Goal: Task Accomplishment & Management: Use online tool/utility

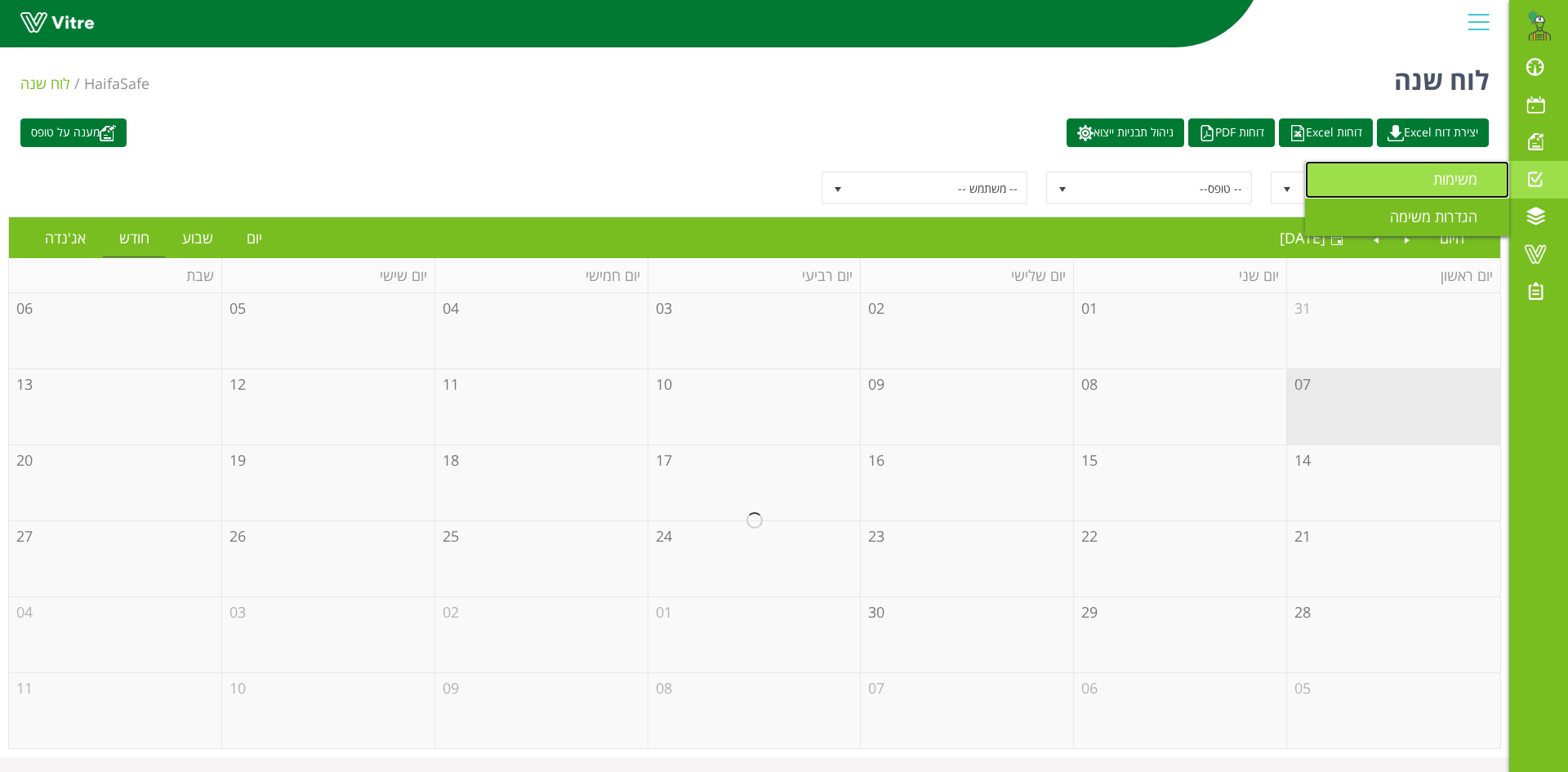
click at [1420, 171] on link "משימות" at bounding box center [1408, 180] width 205 height 37
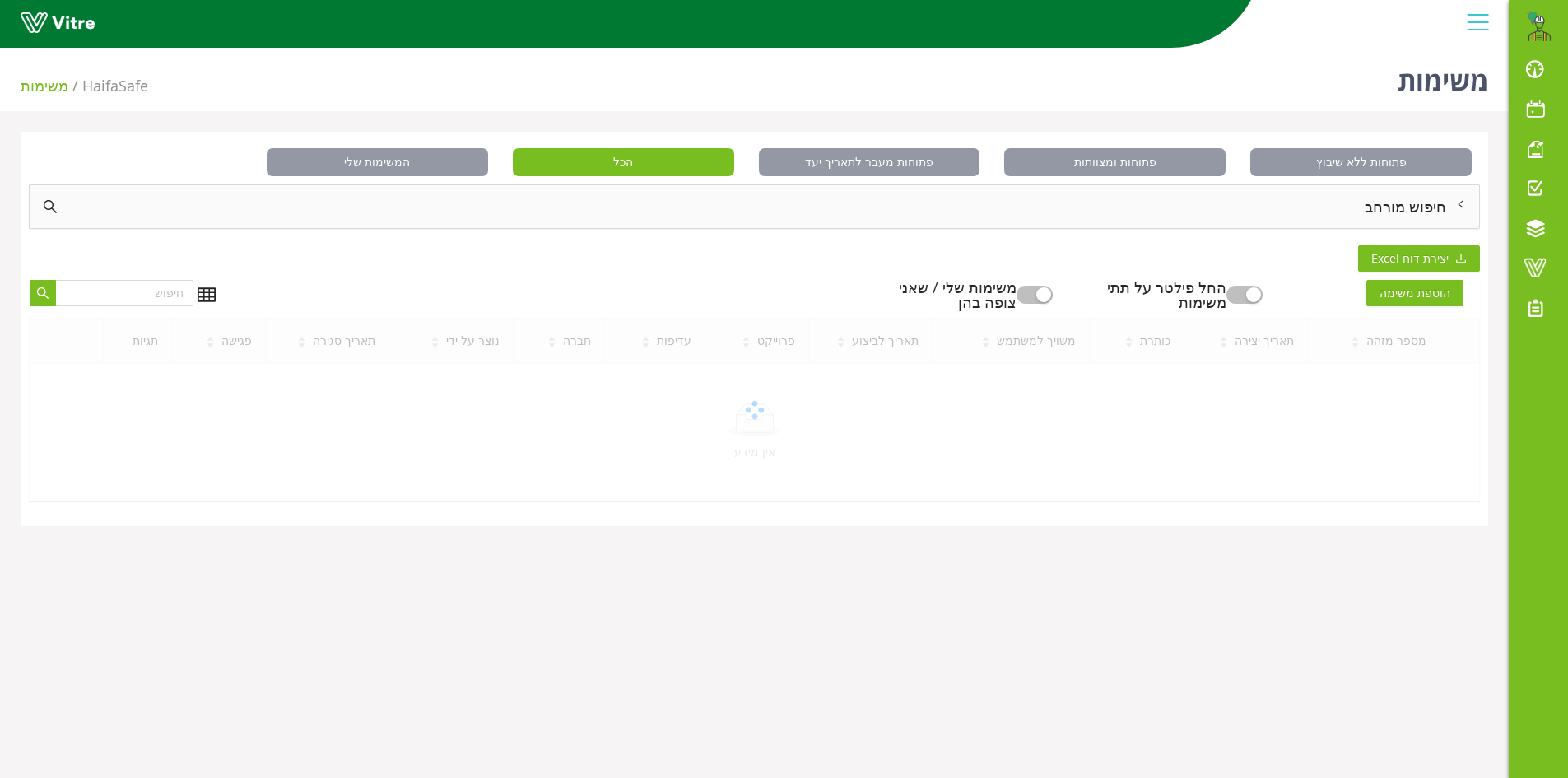
click at [1411, 209] on div "חיפוש מורחב" at bounding box center [755, 207] width 1449 height 43
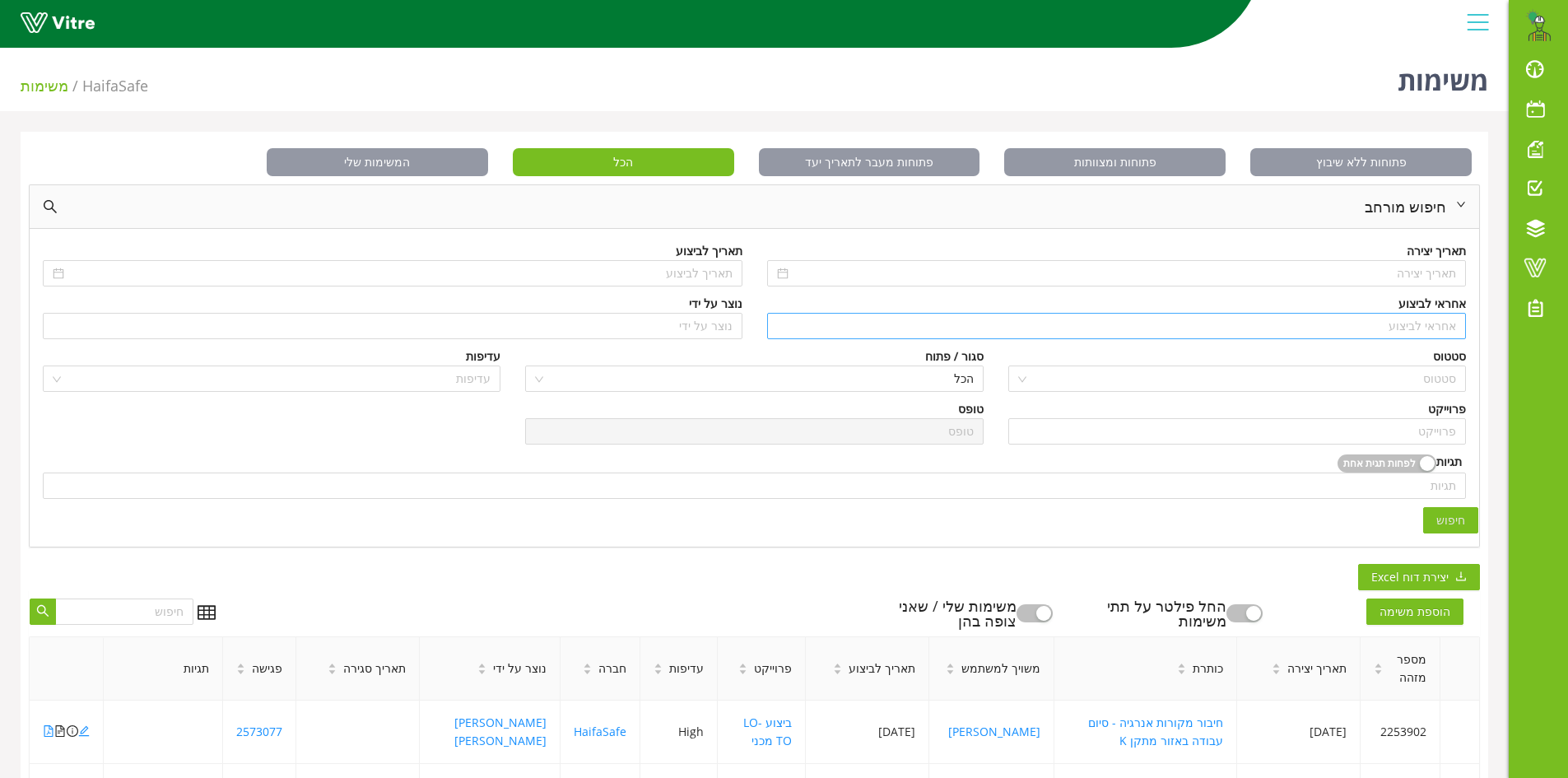
click at [1438, 326] on input "search" at bounding box center [1117, 325] width 680 height 25
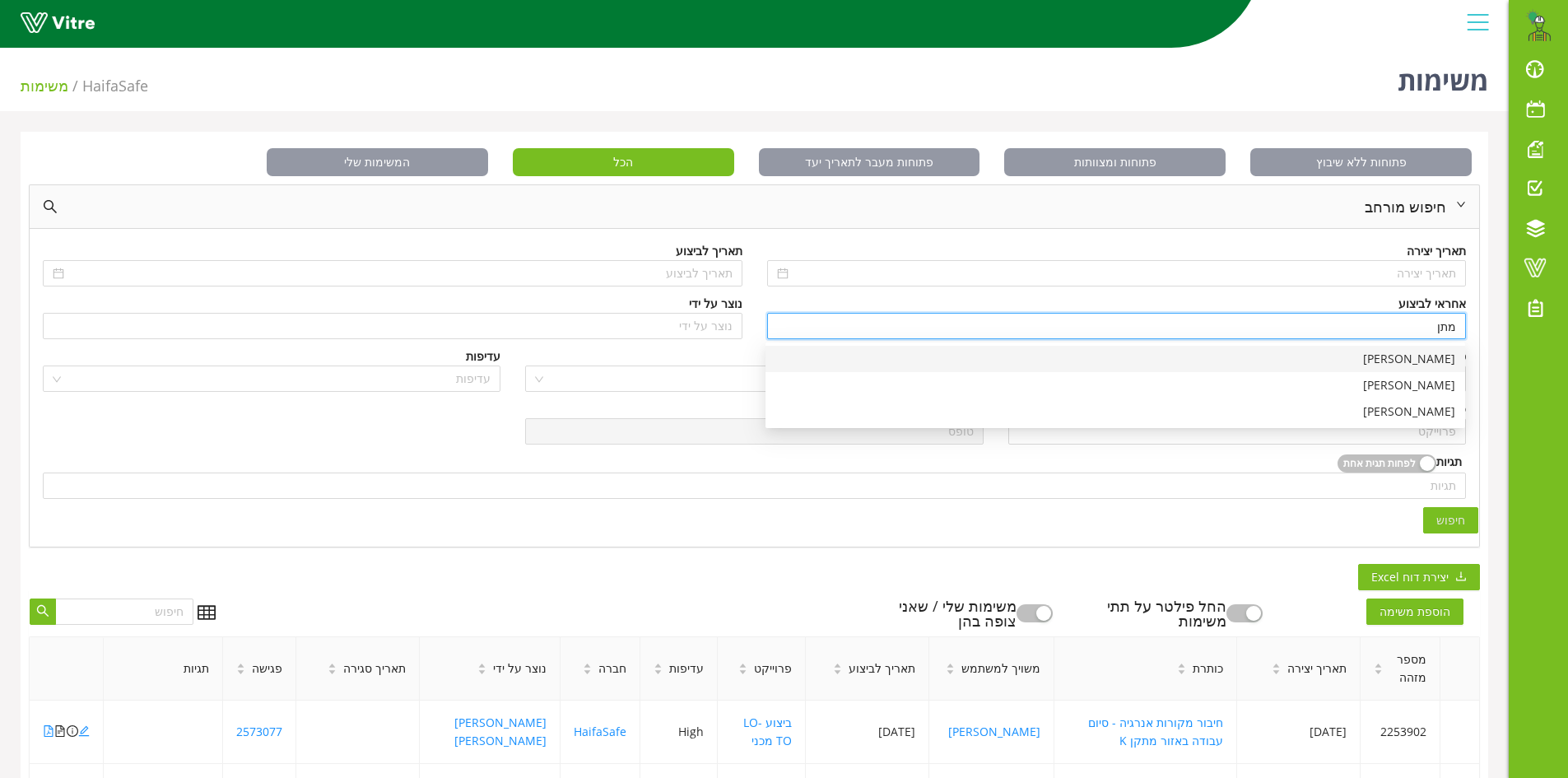
click at [1437, 362] on div "[PERSON_NAME]" at bounding box center [1115, 358] width 680 height 18
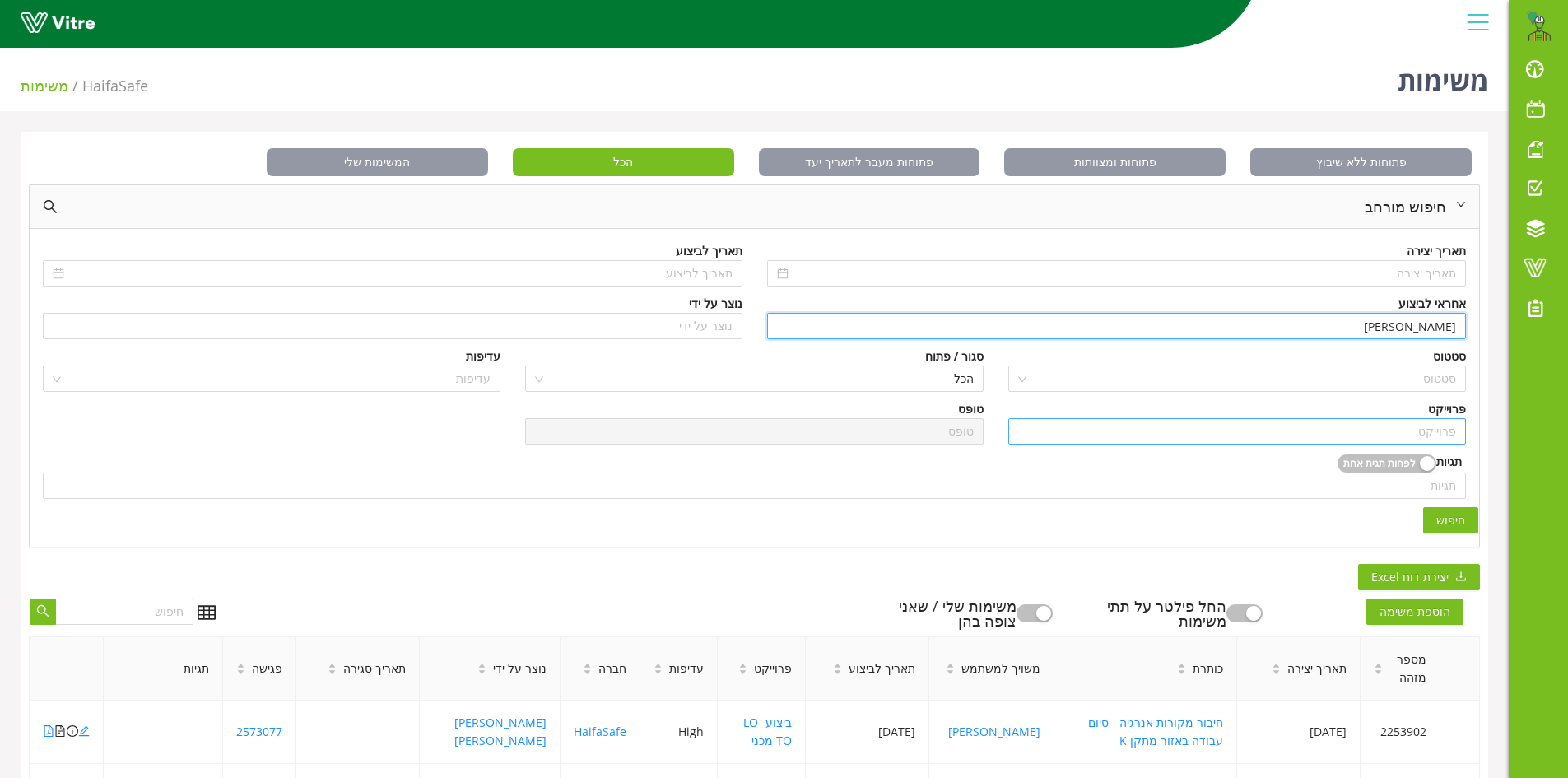
type input "[PERSON_NAME]"
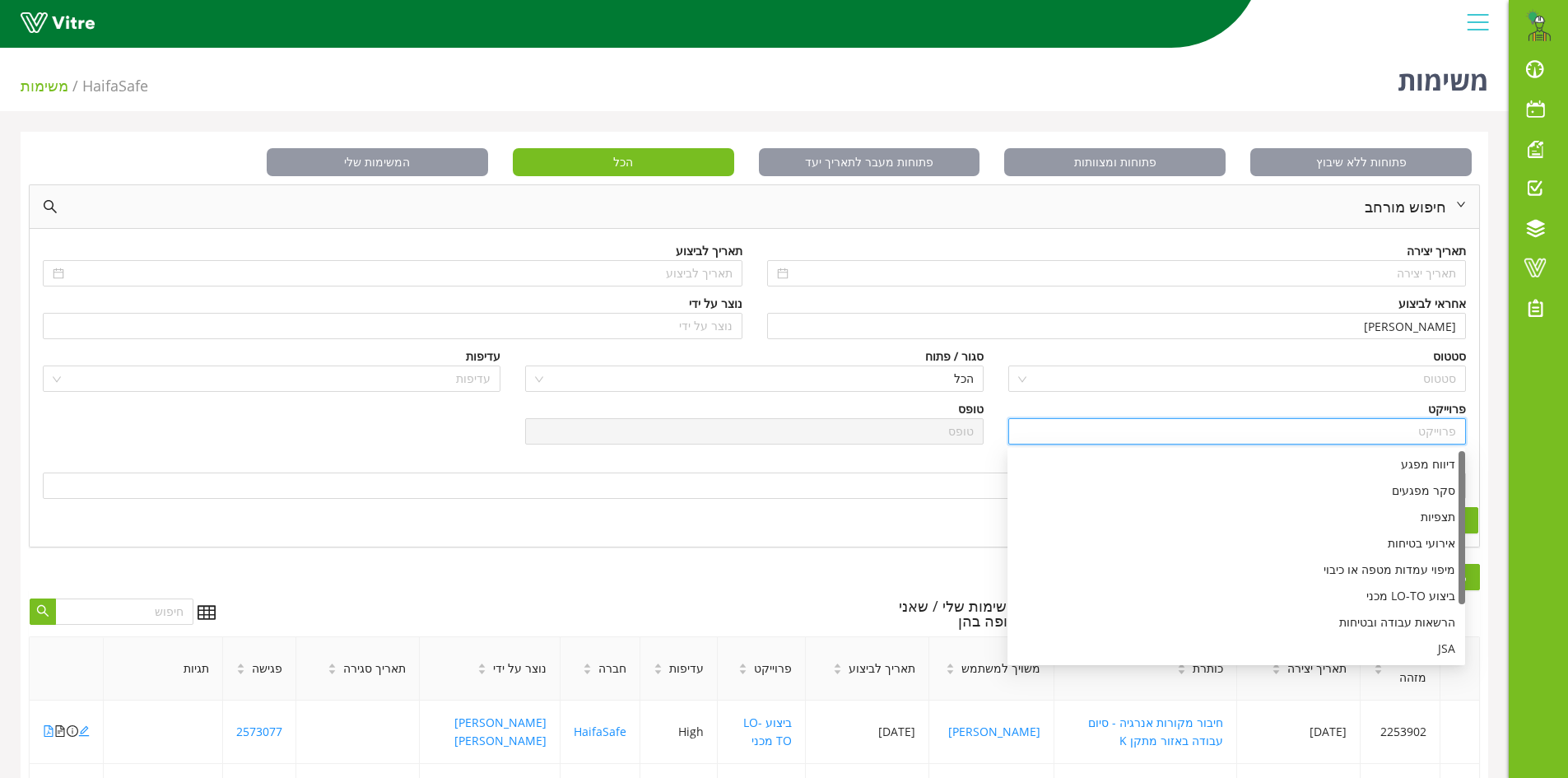
click at [1431, 432] on input "search" at bounding box center [1237, 431] width 438 height 25
click at [1435, 462] on div "דיווח מפגע" at bounding box center [1237, 464] width 438 height 18
type input "דיווח מפגע"
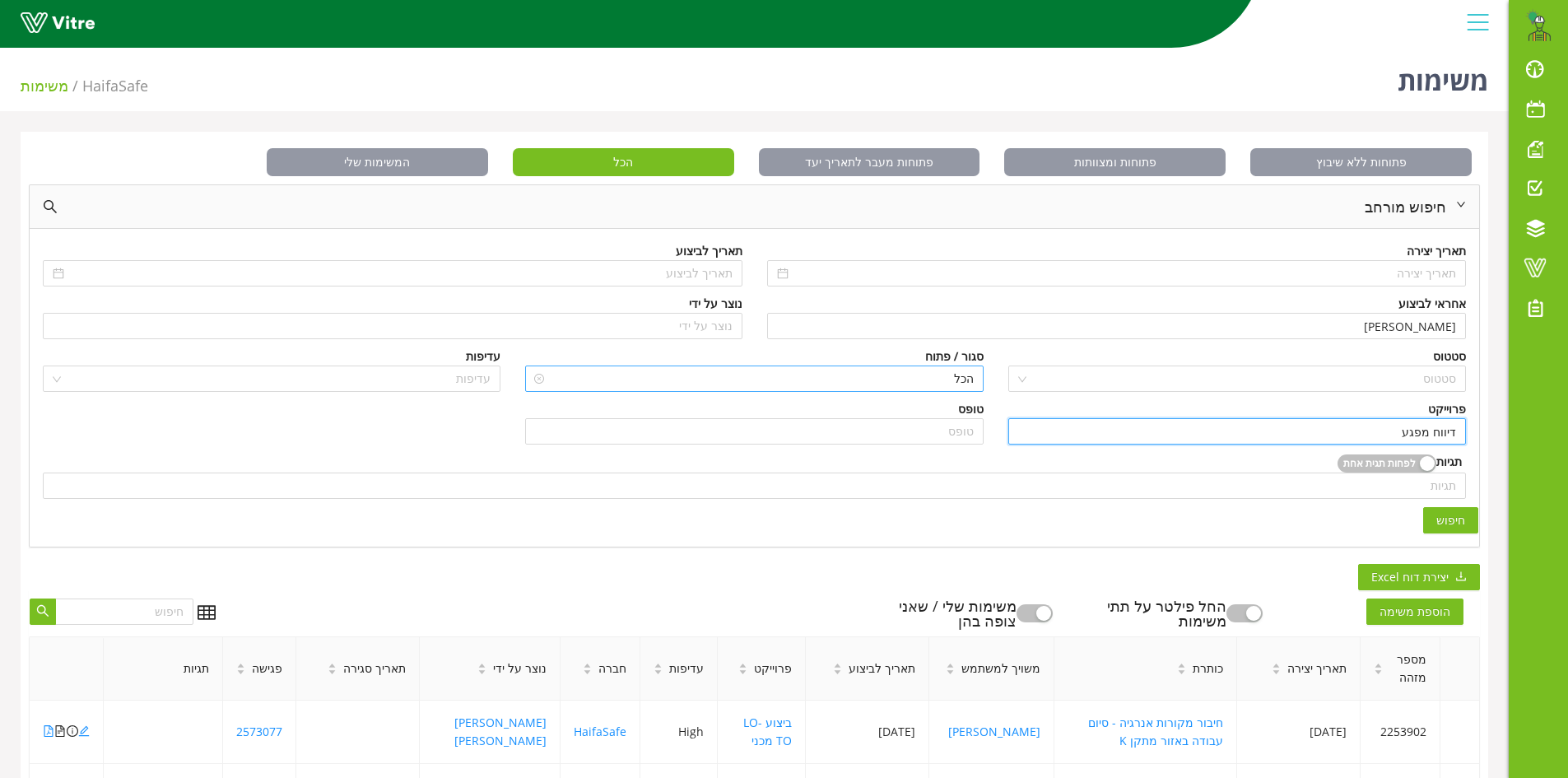
click at [907, 374] on span "הכל" at bounding box center [754, 379] width 438 height 25
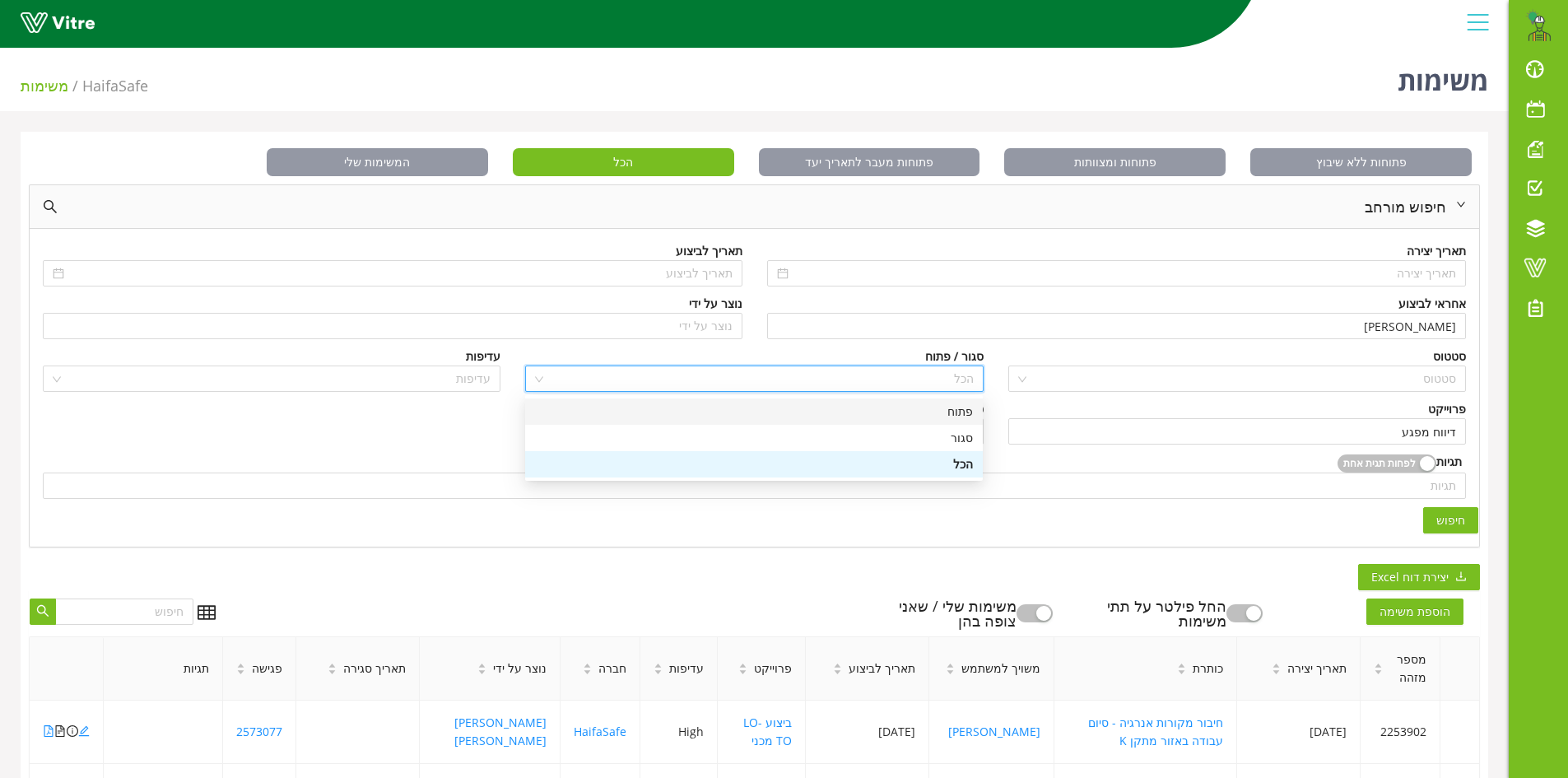
click at [964, 410] on div "פתוח" at bounding box center [754, 411] width 438 height 18
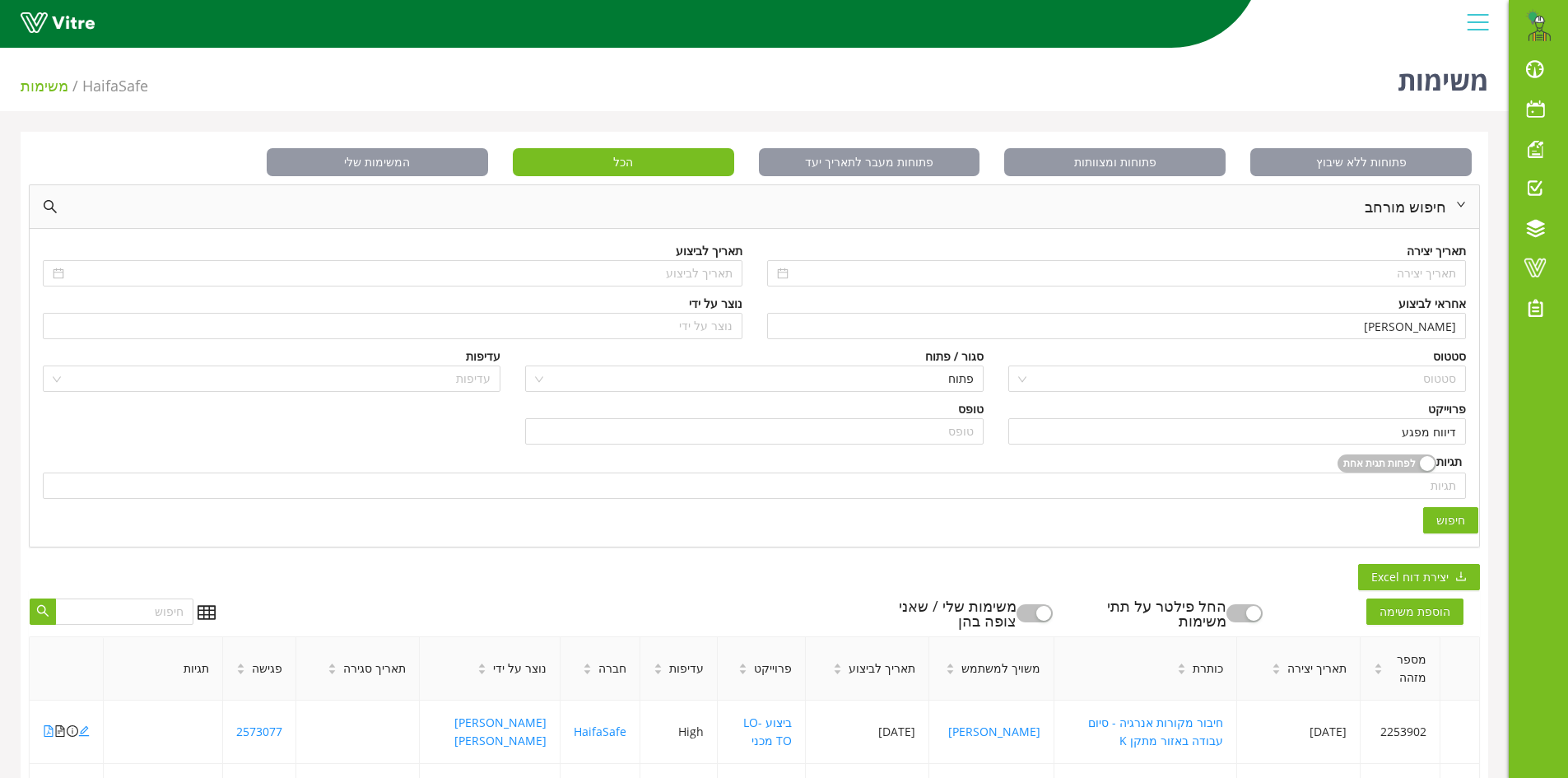
click at [1456, 511] on span "חיפוש" at bounding box center [1451, 520] width 29 height 18
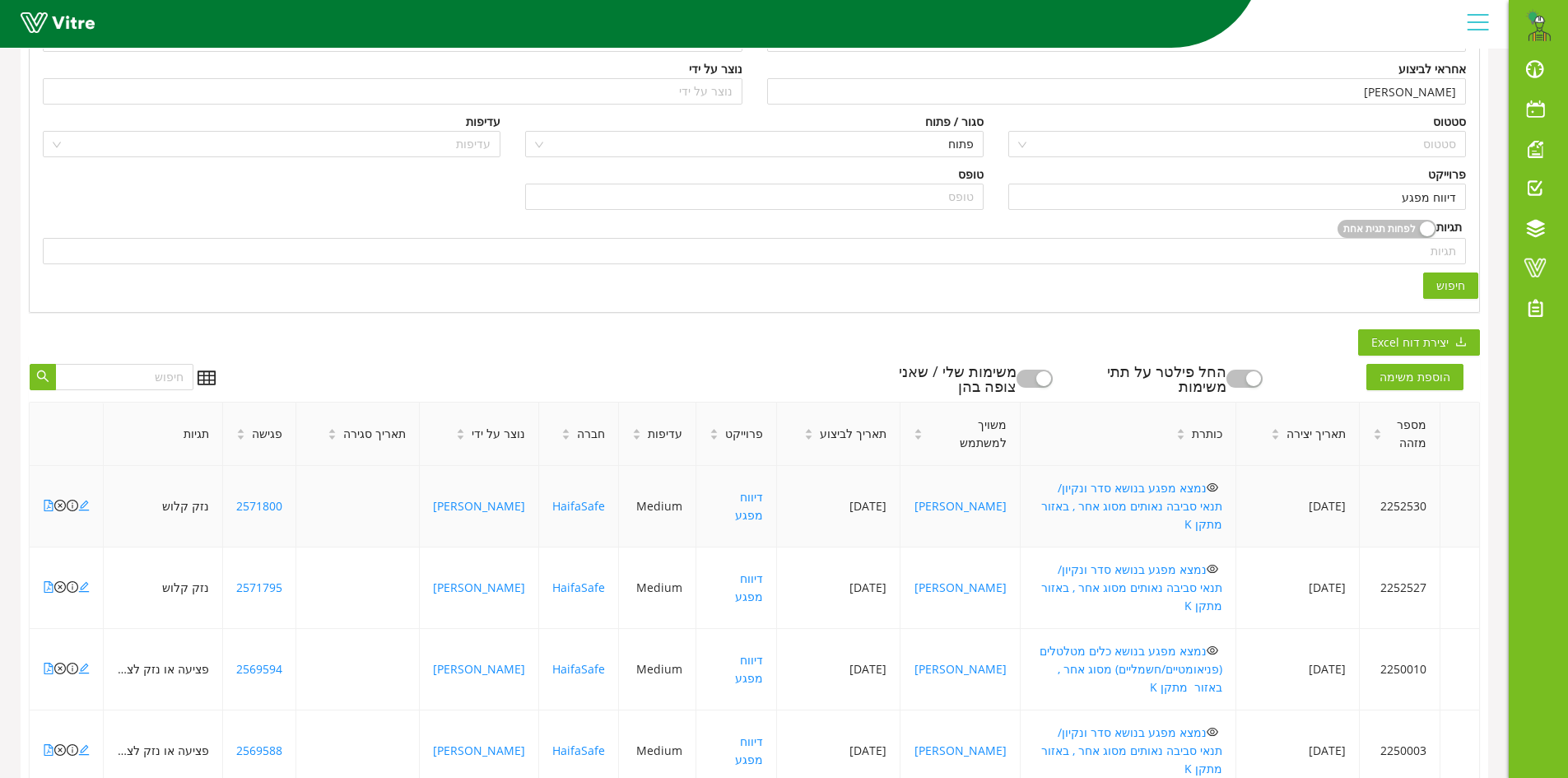
scroll to position [329, 0]
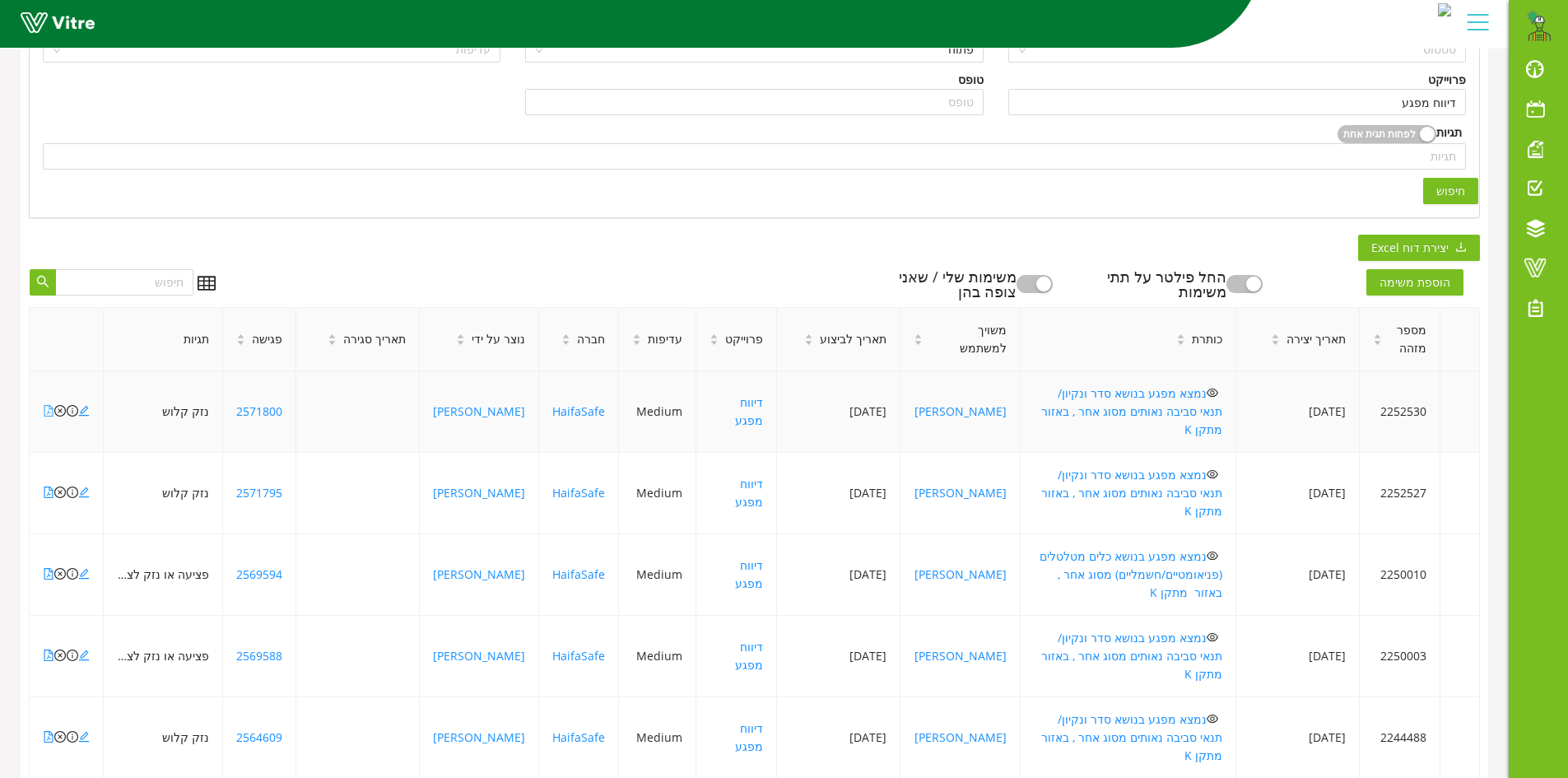
click at [47, 405] on icon "file-pdf" at bounding box center [48, 410] width 11 height 11
click at [50, 487] on icon "file-pdf" at bounding box center [48, 492] width 11 height 11
click at [46, 568] on icon "file-pdf" at bounding box center [48, 573] width 11 height 11
click at [46, 731] on icon "file-pdf" at bounding box center [48, 736] width 11 height 11
click at [46, 405] on icon "file-pdf" at bounding box center [48, 410] width 11 height 11
